Goal: Check status: Check status

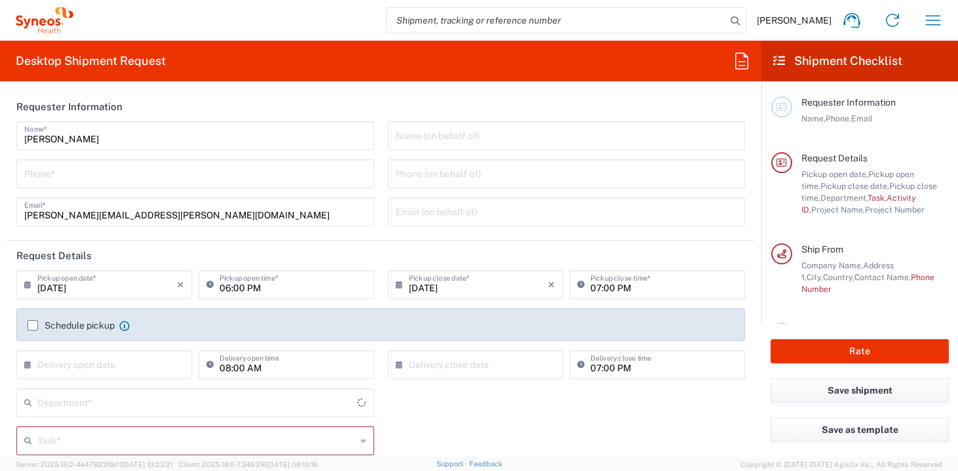
type input "[GEOGRAPHIC_DATA]"
type input "4510"
type input "[GEOGRAPHIC_DATA]"
type input "Syneos Health UK Limited"
click at [933, 20] on icon "button" at bounding box center [933, 20] width 21 height 21
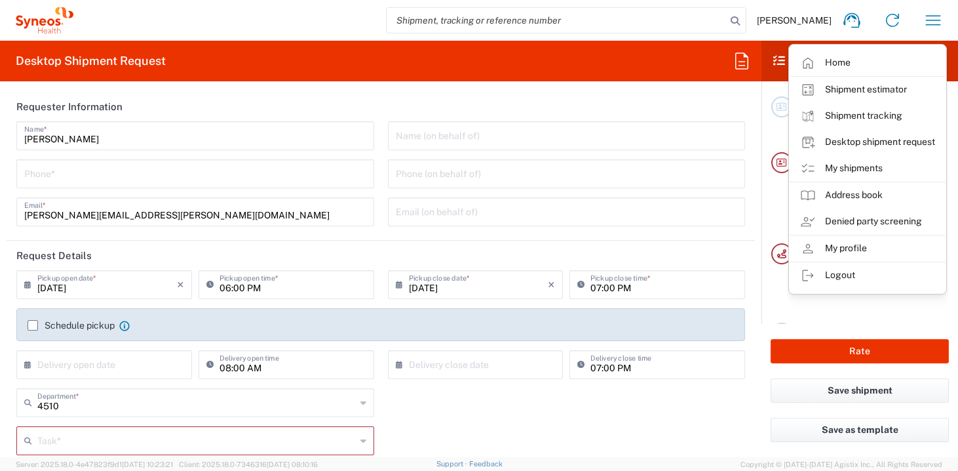
click at [711, 60] on agx-form-header "Desktop Shipment Request" at bounding box center [381, 61] width 762 height 41
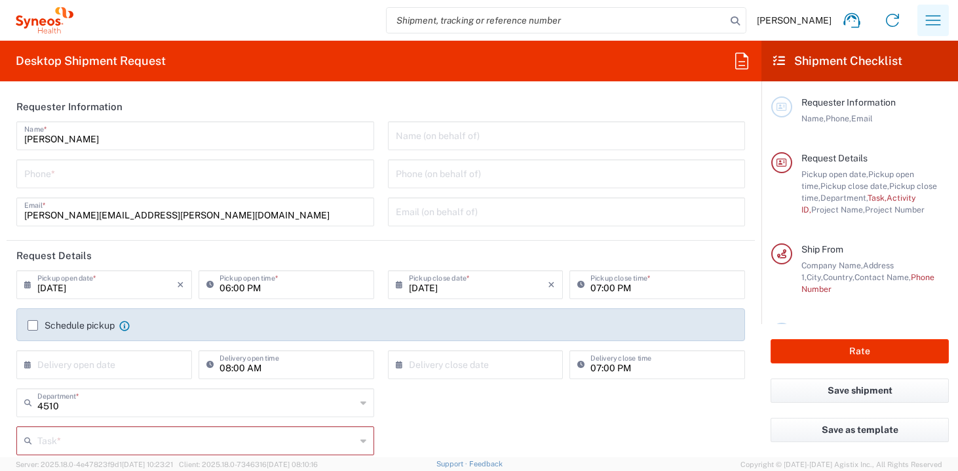
click at [930, 23] on icon "button" at bounding box center [933, 20] width 21 height 21
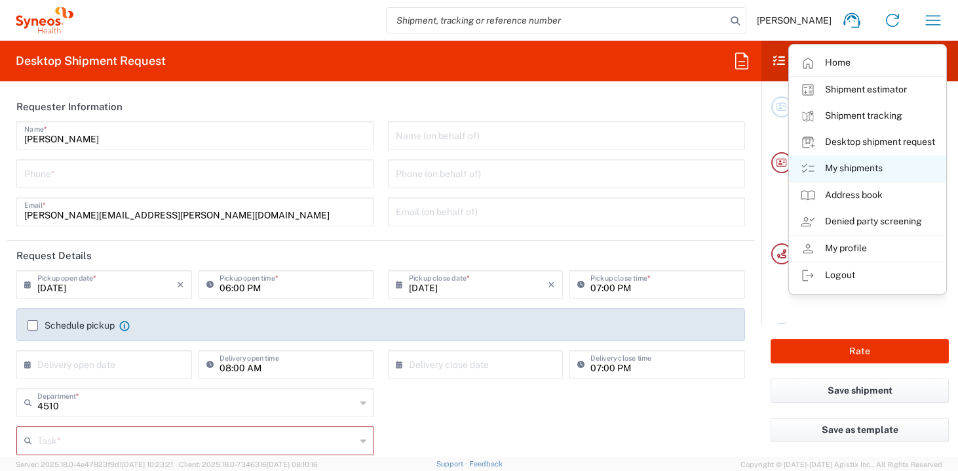
click at [863, 173] on link "My shipments" at bounding box center [868, 168] width 156 height 26
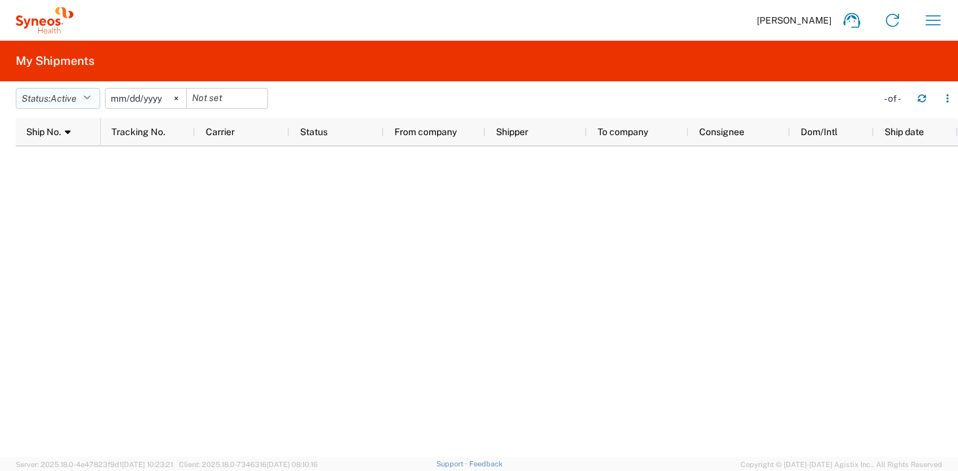
click at [90, 94] on icon "button" at bounding box center [86, 98] width 7 height 9
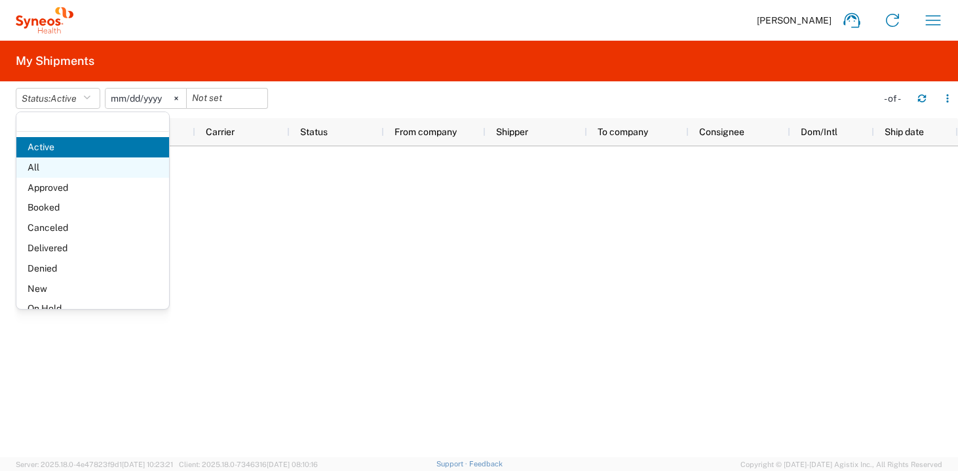
click at [79, 165] on span "All" at bounding box center [92, 167] width 153 height 20
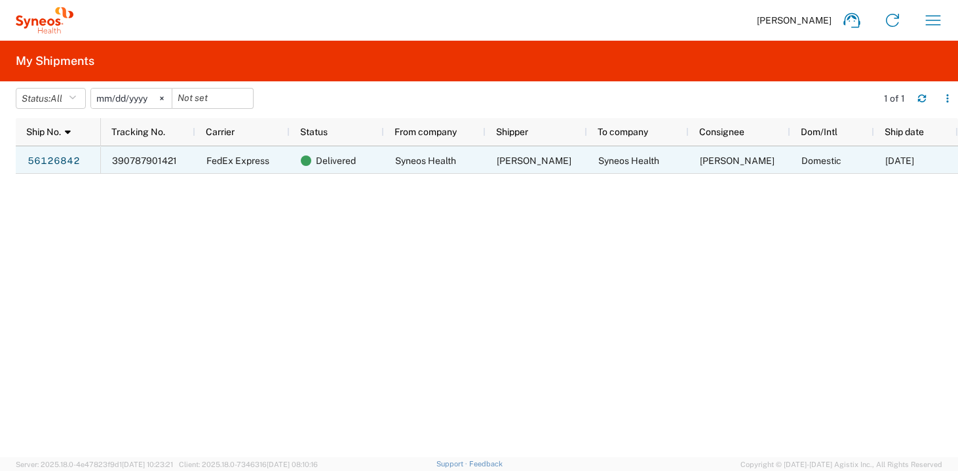
click at [82, 159] on div "56126842" at bounding box center [58, 160] width 85 height 28
click at [169, 155] on span "390787901421" at bounding box center [144, 160] width 65 height 10
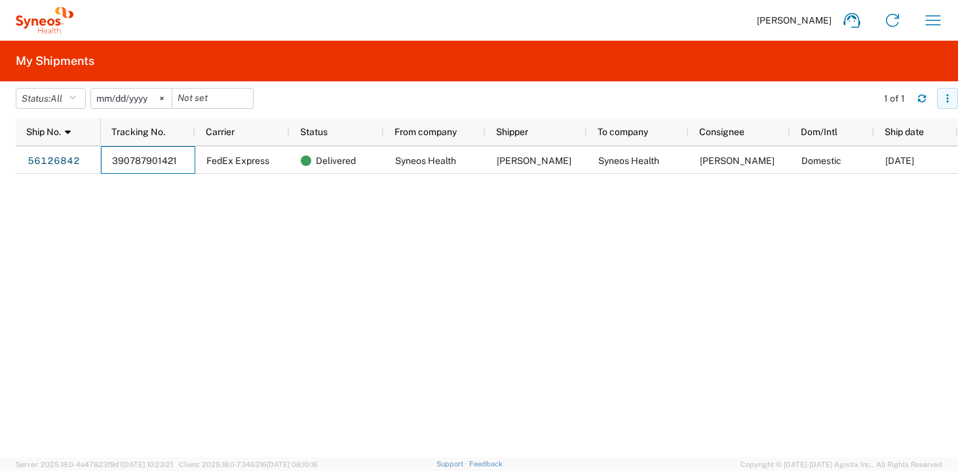
click at [946, 96] on icon "button" at bounding box center [947, 98] width 9 height 9
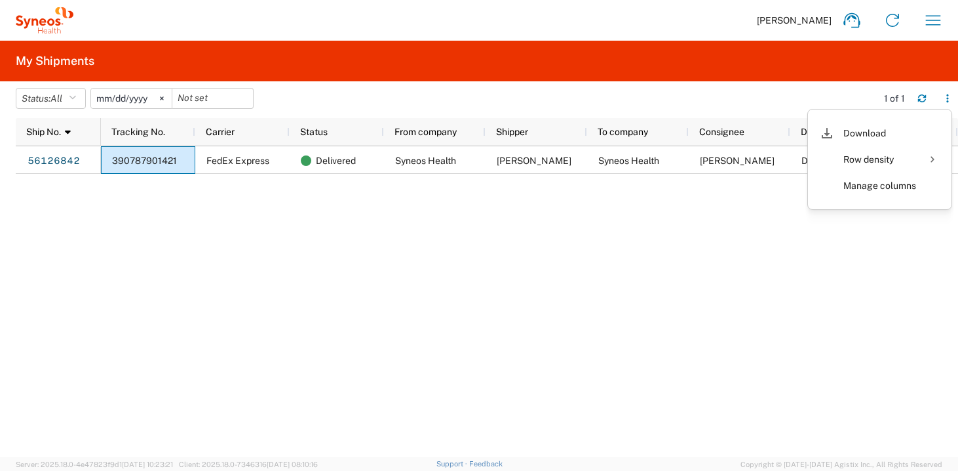
click at [869, 220] on div "390787901421 FedEx Express Delivered Syneos Health [PERSON_NAME] Syneos Health …" at bounding box center [529, 301] width 857 height 311
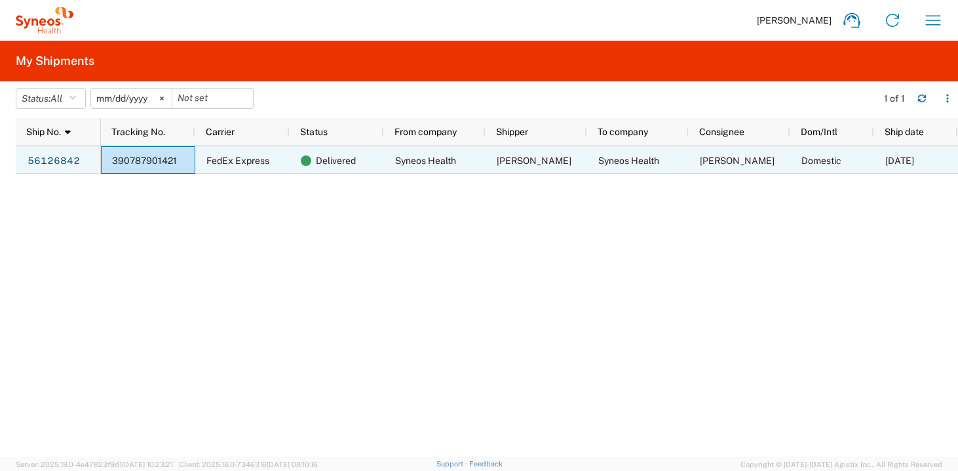
click at [802, 157] on span "Domestic" at bounding box center [822, 160] width 40 height 10
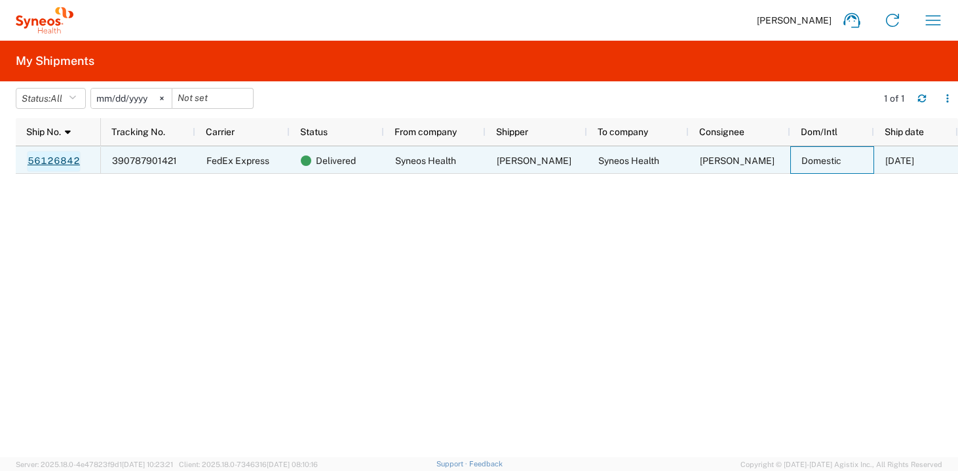
click at [62, 158] on link "56126842" at bounding box center [54, 161] width 54 height 21
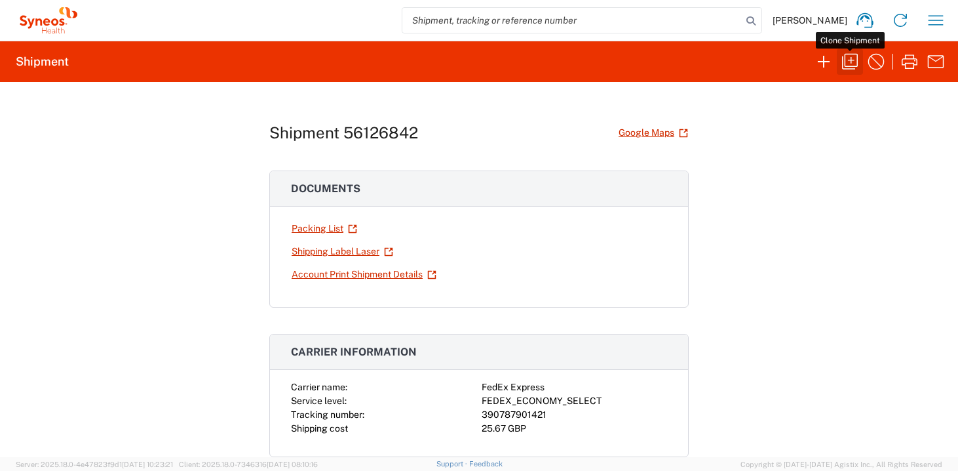
click at [854, 56] on icon "button" at bounding box center [850, 61] width 21 height 21
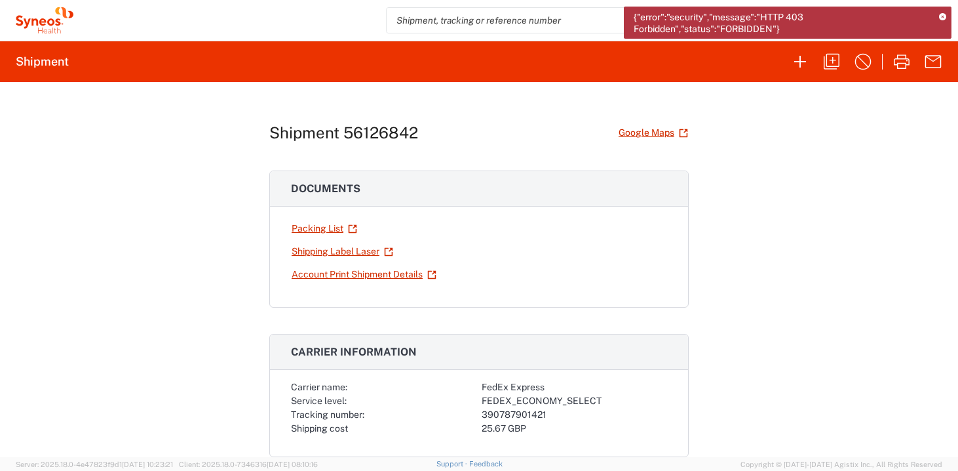
click at [940, 21] on div "{"error":"security","message":"HTTP 403 Forbidden","status":"FORBIDDEN"}" at bounding box center [788, 23] width 328 height 32
click at [943, 21] on div "{"error":"security","message":"HTTP 403 Forbidden","status":"FORBIDDEN"}" at bounding box center [788, 23] width 328 height 32
click at [942, 18] on icon at bounding box center [942, 17] width 7 height 7
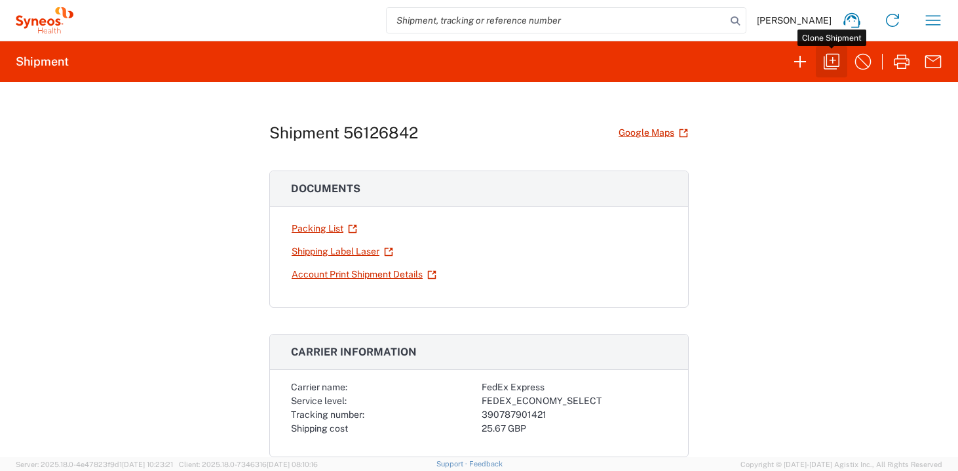
click at [841, 66] on icon "button" at bounding box center [831, 61] width 21 height 21
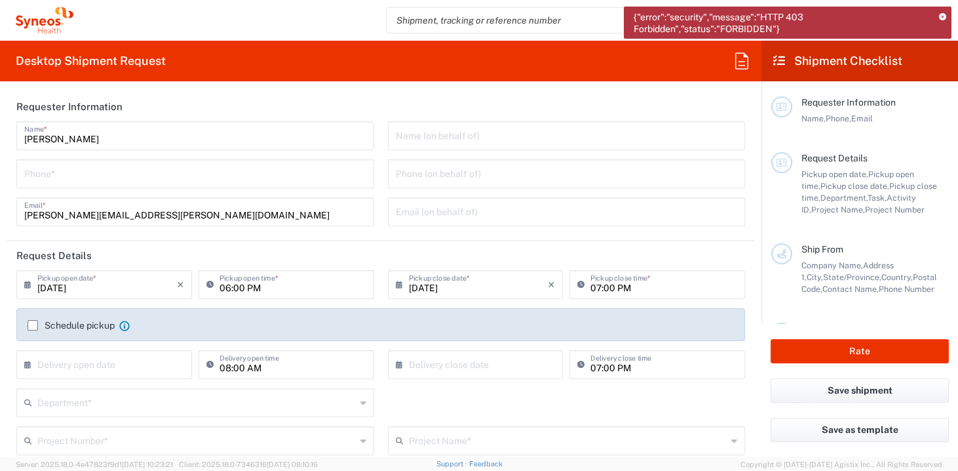
click at [945, 18] on icon at bounding box center [942, 17] width 7 height 7
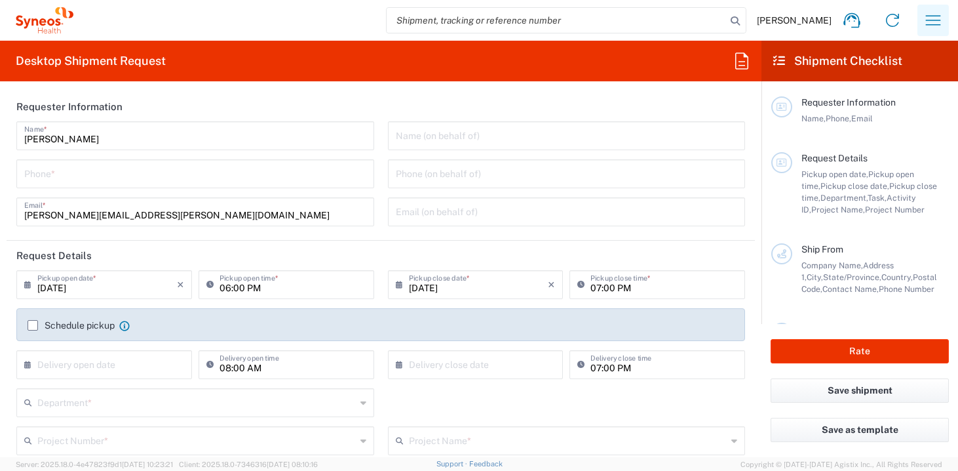
click at [925, 22] on icon "button" at bounding box center [933, 20] width 21 height 21
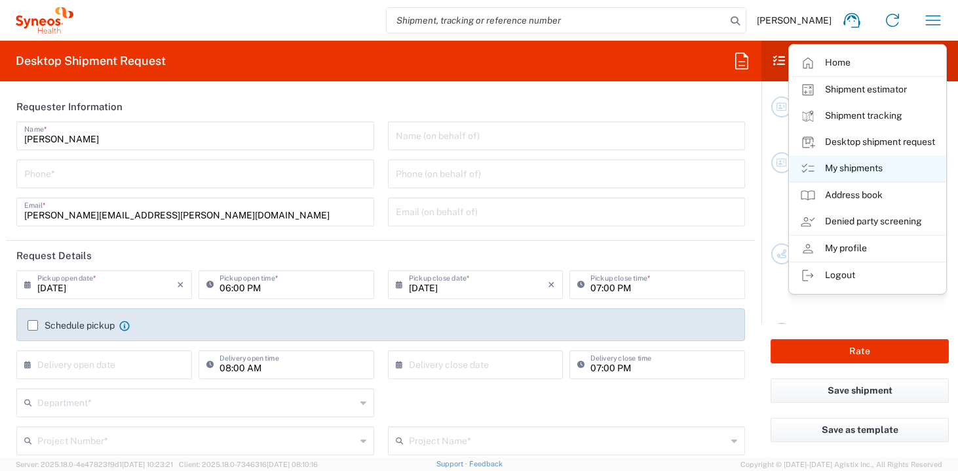
click at [855, 163] on link "My shipments" at bounding box center [868, 168] width 156 height 26
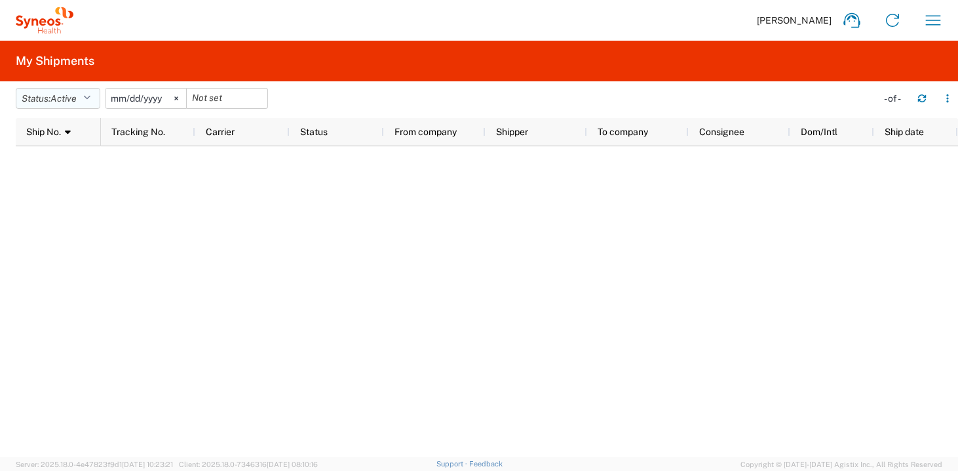
click at [85, 98] on button "Status: Active" at bounding box center [58, 98] width 85 height 21
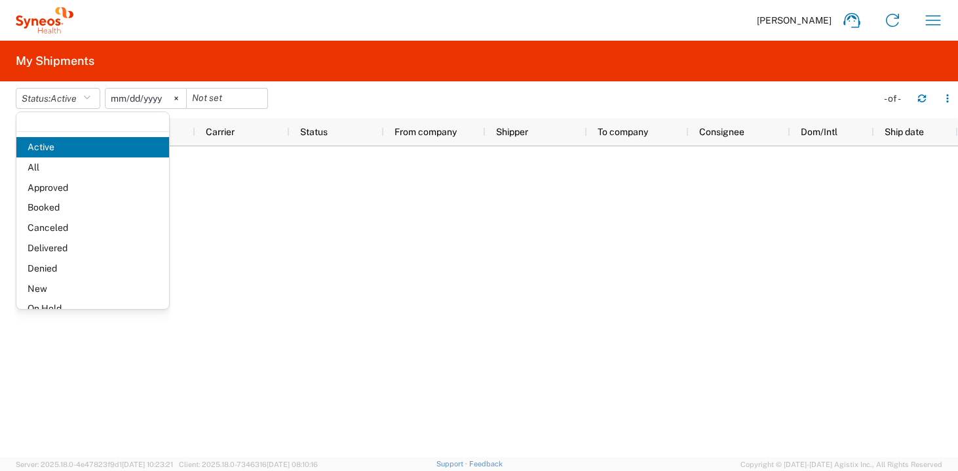
click at [62, 244] on span "Delivered" at bounding box center [92, 248] width 153 height 20
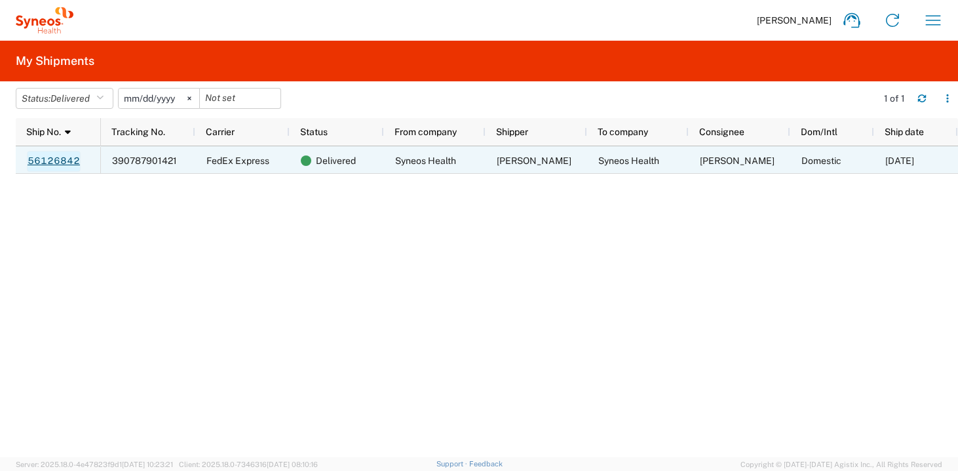
click at [67, 163] on link "56126842" at bounding box center [54, 161] width 54 height 21
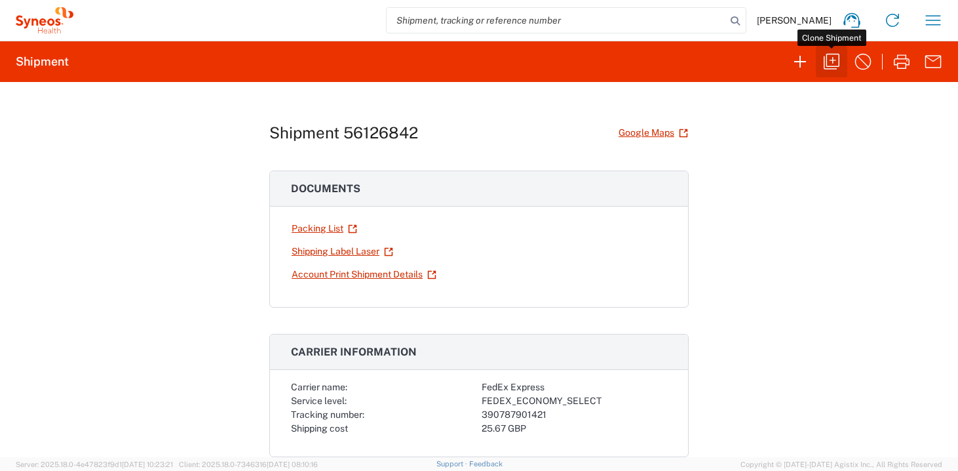
click at [829, 56] on icon "button" at bounding box center [831, 61] width 21 height 21
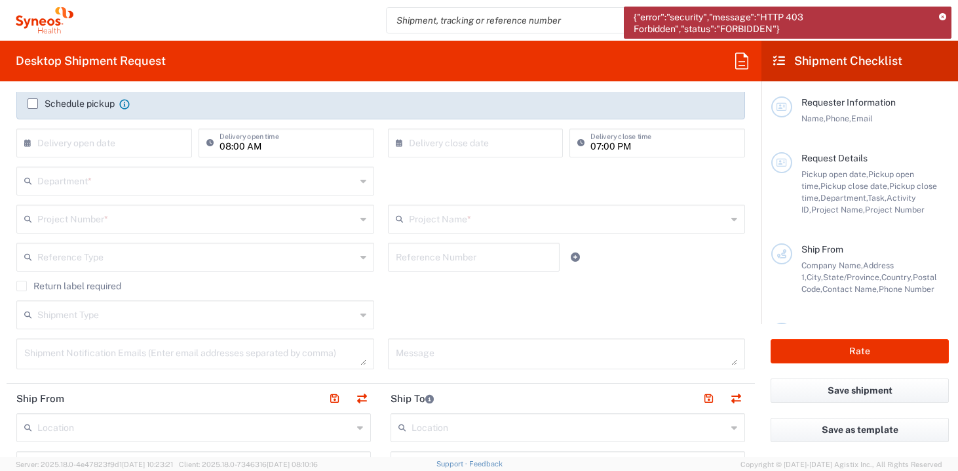
scroll to position [222, 0]
click at [354, 184] on div "Department *" at bounding box center [195, 180] width 358 height 29
click at [450, 191] on div "Department * 3000 3100 3109 3110 3111 3112 3125 3130 3135 3136 3150 3155 3165 3…" at bounding box center [381, 185] width 743 height 38
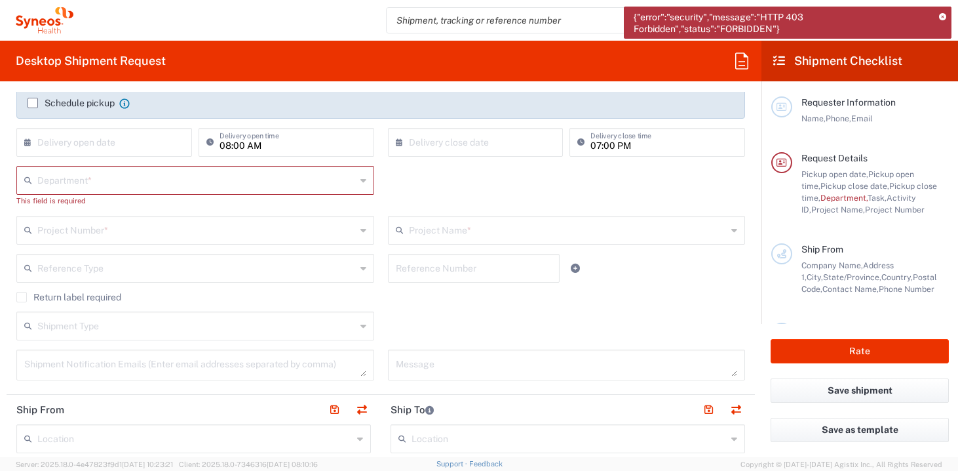
click at [943, 14] on icon at bounding box center [942, 17] width 7 height 7
